Goal: Find specific page/section: Find specific page/section

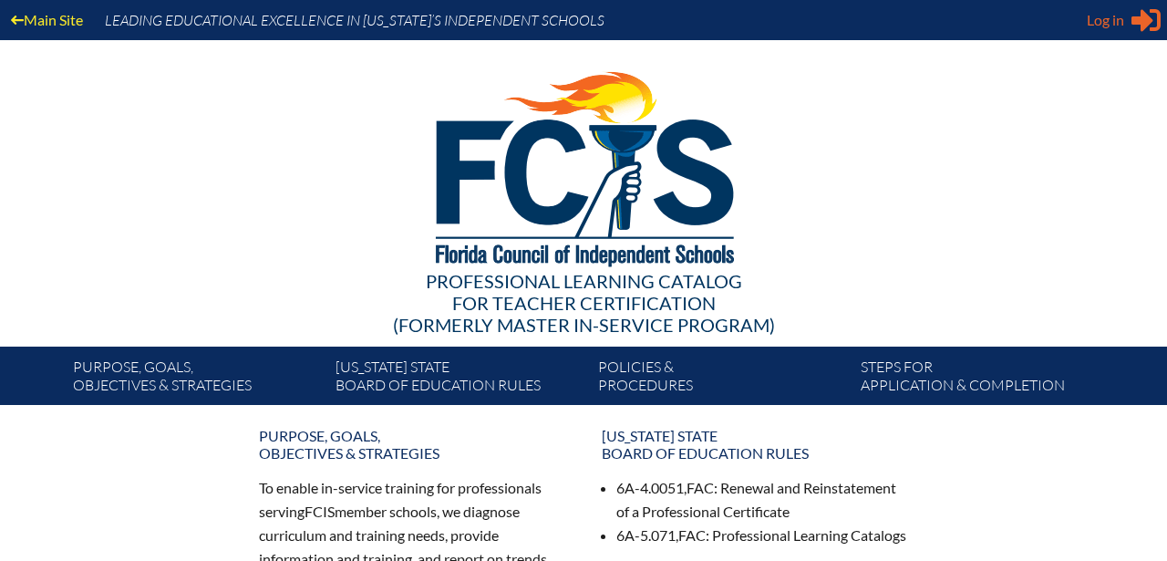
type input "[EMAIL_ADDRESS][DOMAIN_NAME]"
click at [1090, 26] on span "Log in" at bounding box center [1105, 20] width 37 height 22
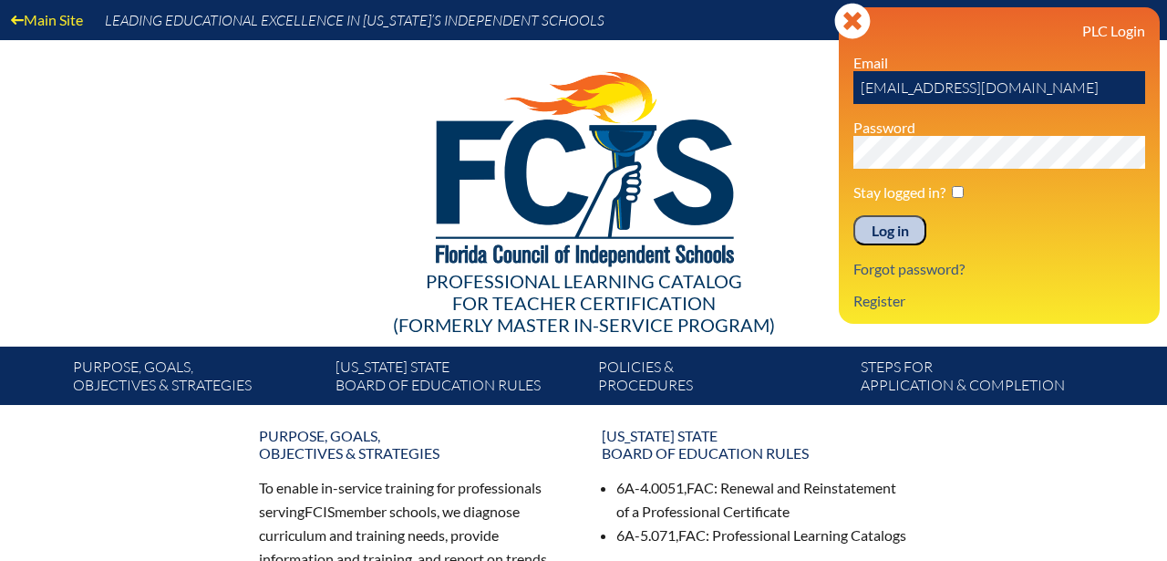
click at [879, 226] on input "Log in" at bounding box center [889, 230] width 73 height 31
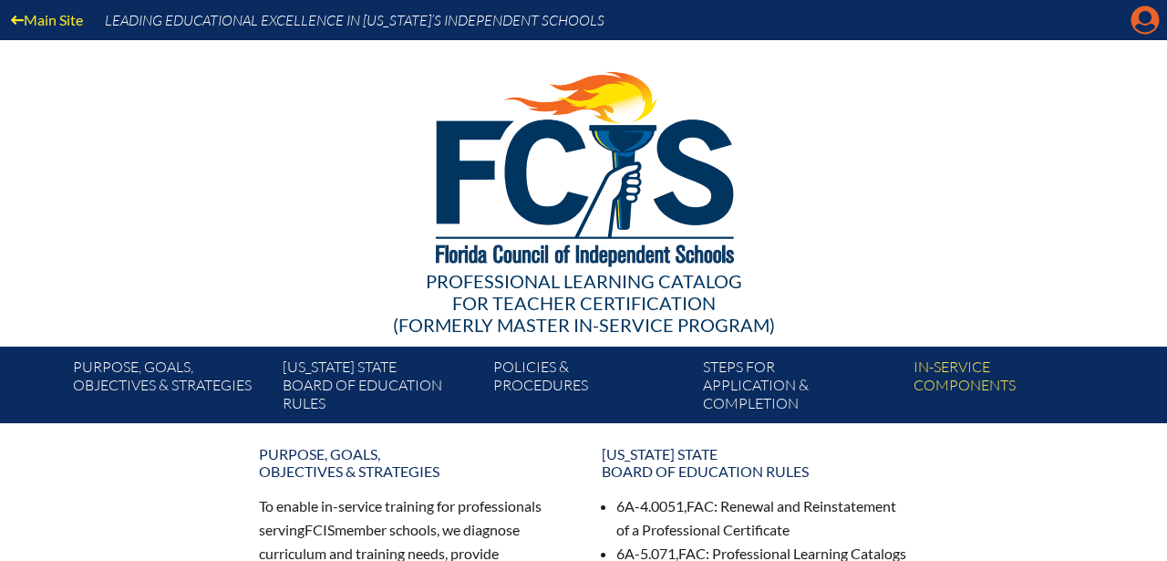
click at [1140, 28] on icon "Manage account" at bounding box center [1145, 19] width 29 height 29
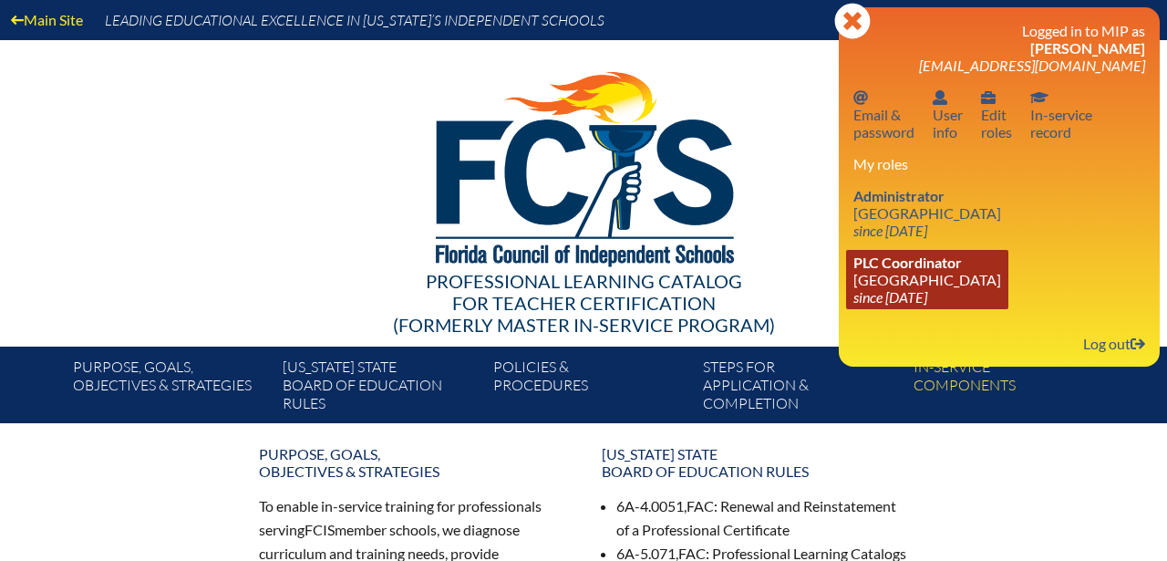
click at [912, 281] on link "PLC Coordinator [GEOGRAPHIC_DATA] since [DATE]" at bounding box center [927, 279] width 162 height 59
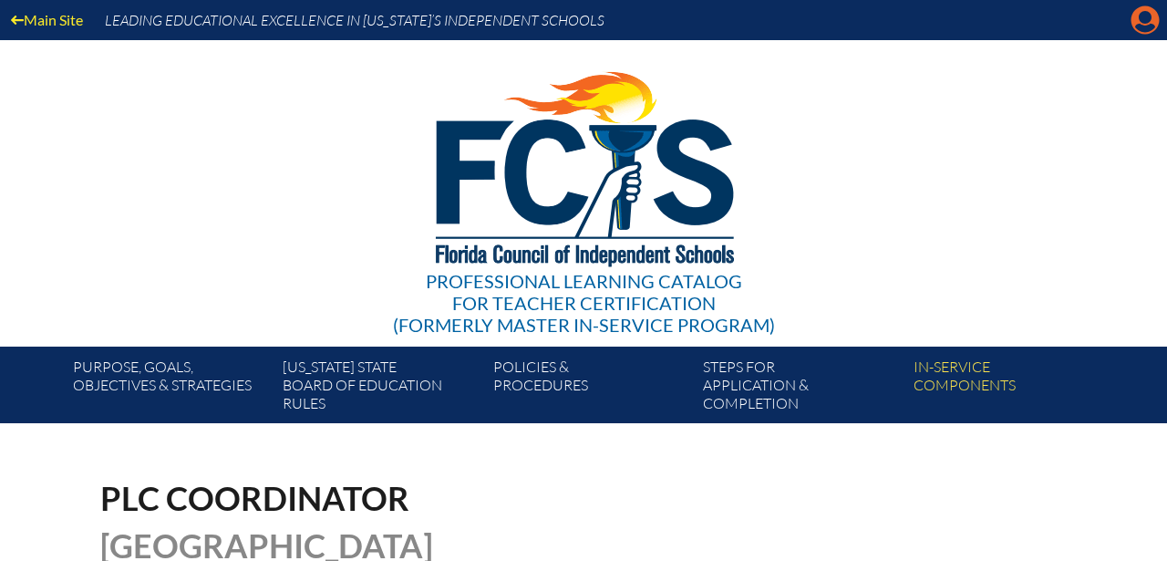
click at [1145, 23] on icon "Manage account" at bounding box center [1145, 19] width 29 height 29
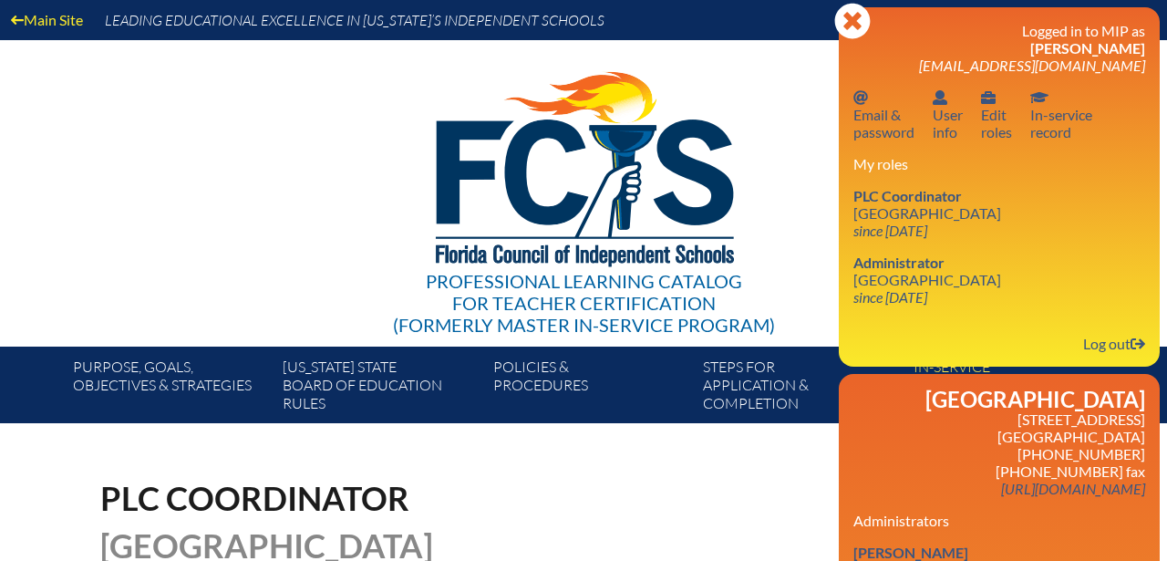
click at [803, 126] on div "Professional Learning Catalog for Teacher Certification (formerly Master In-ser…" at bounding box center [583, 193] width 1109 height 306
click at [852, 25] on icon "Close" at bounding box center [852, 21] width 36 height 36
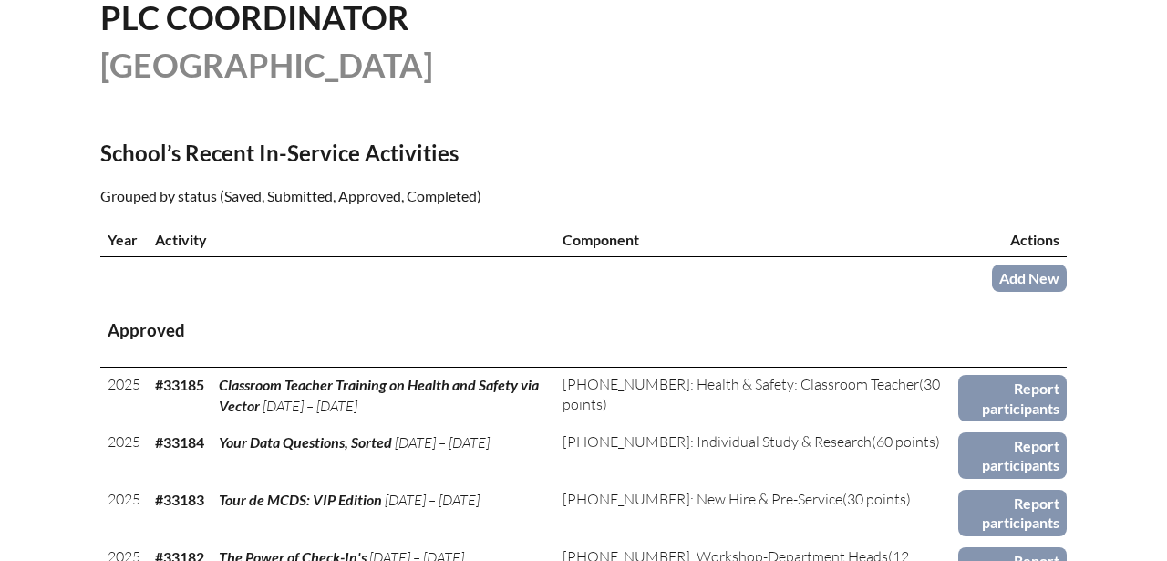
scroll to position [453, 0]
